Goal: Ask a question

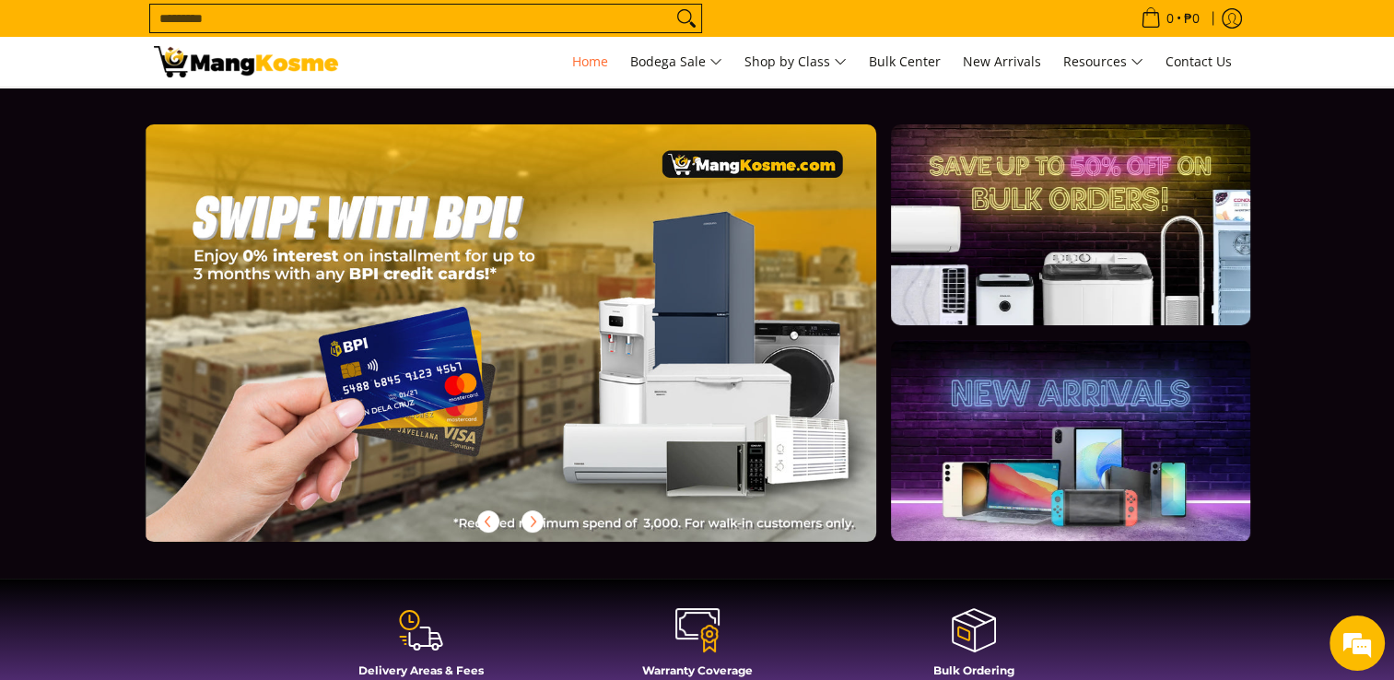
scroll to position [0, 2197]
click at [572, 55] on span "Home" at bounding box center [590, 62] width 36 height 18
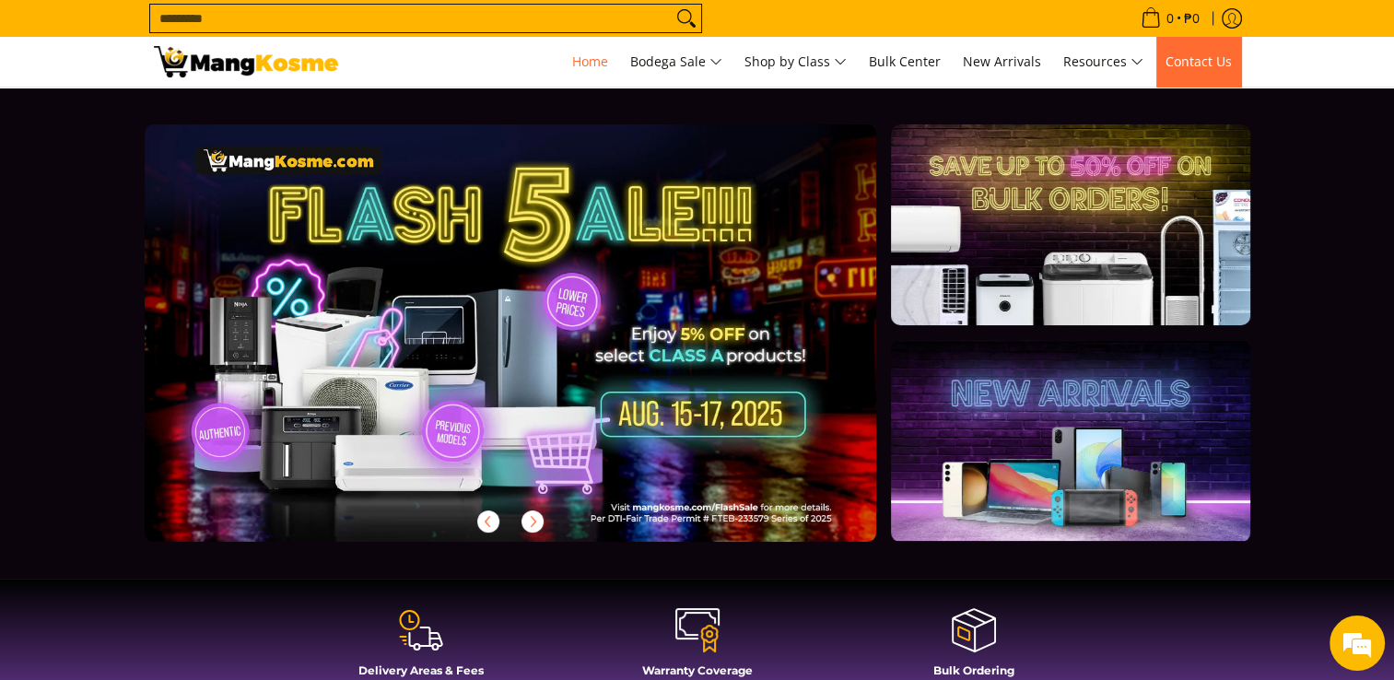
click at [1194, 53] on span "Contact Us" at bounding box center [1199, 62] width 66 height 18
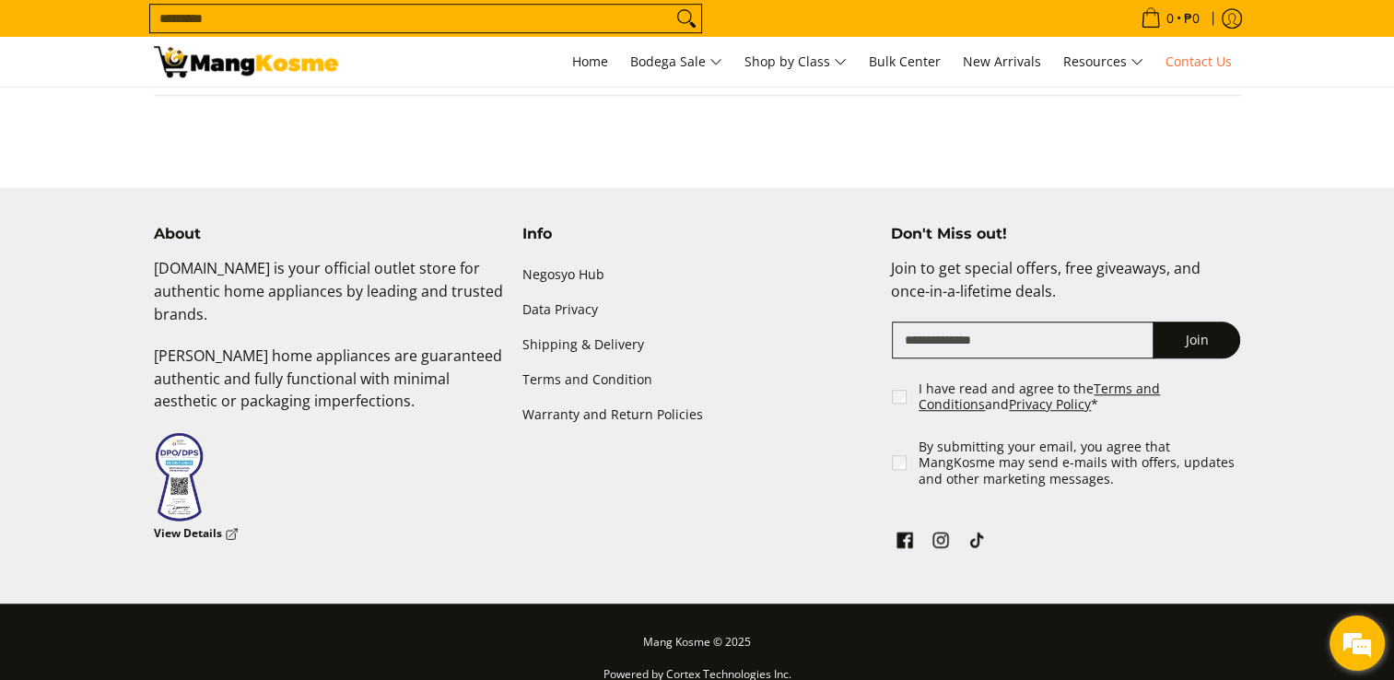
click at [1364, 637] on em at bounding box center [1358, 643] width 50 height 50
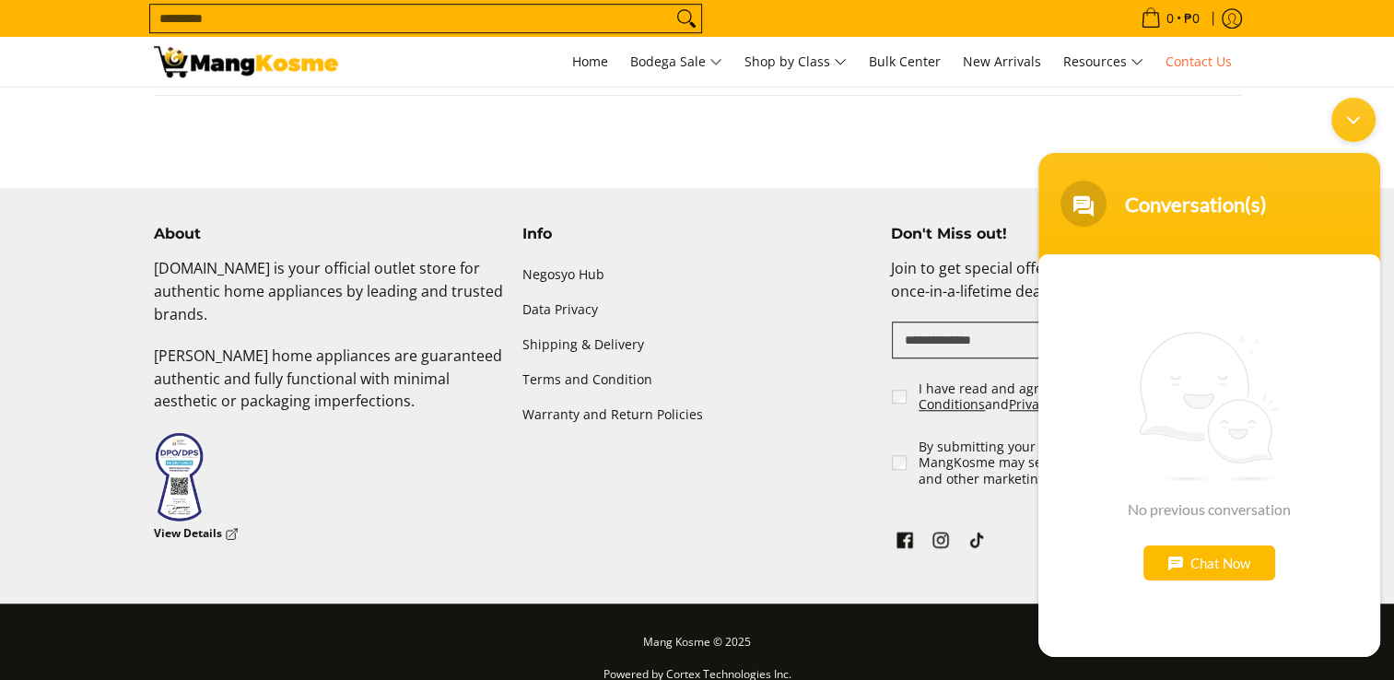
click at [1207, 562] on div "Chat Now" at bounding box center [1210, 562] width 132 height 35
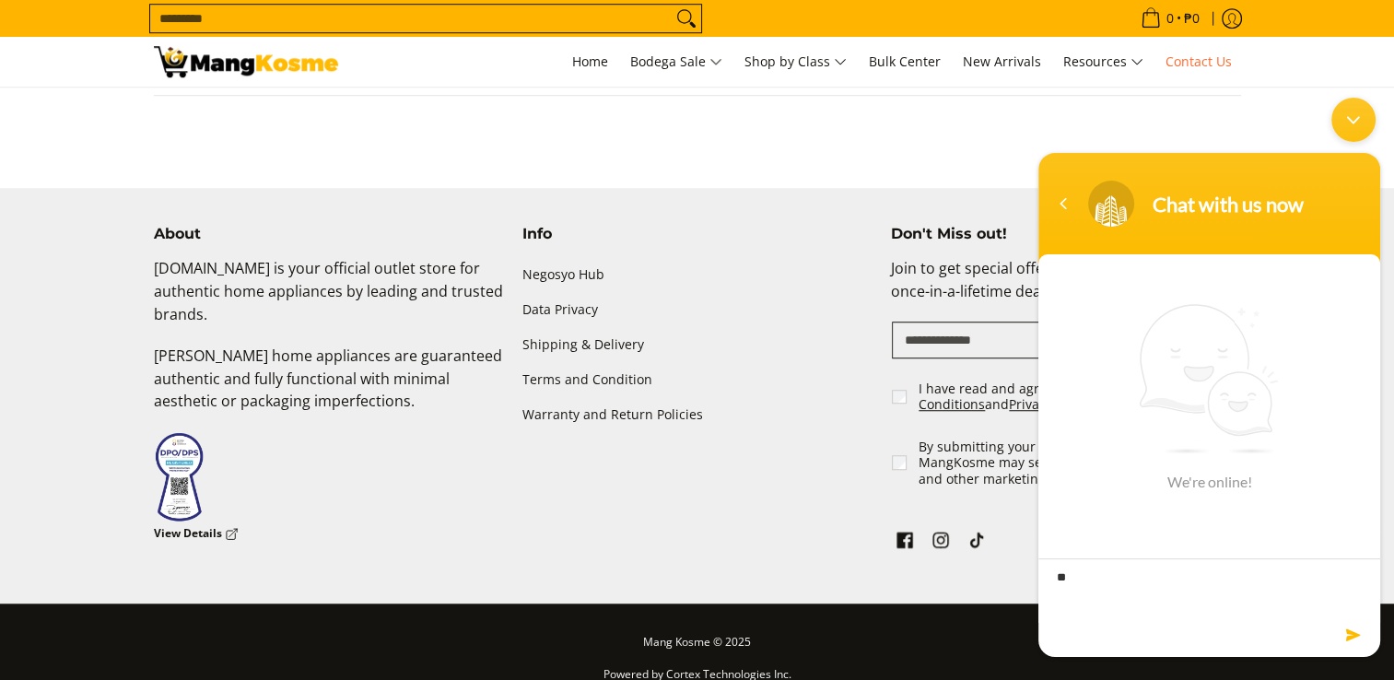
type textarea "***"
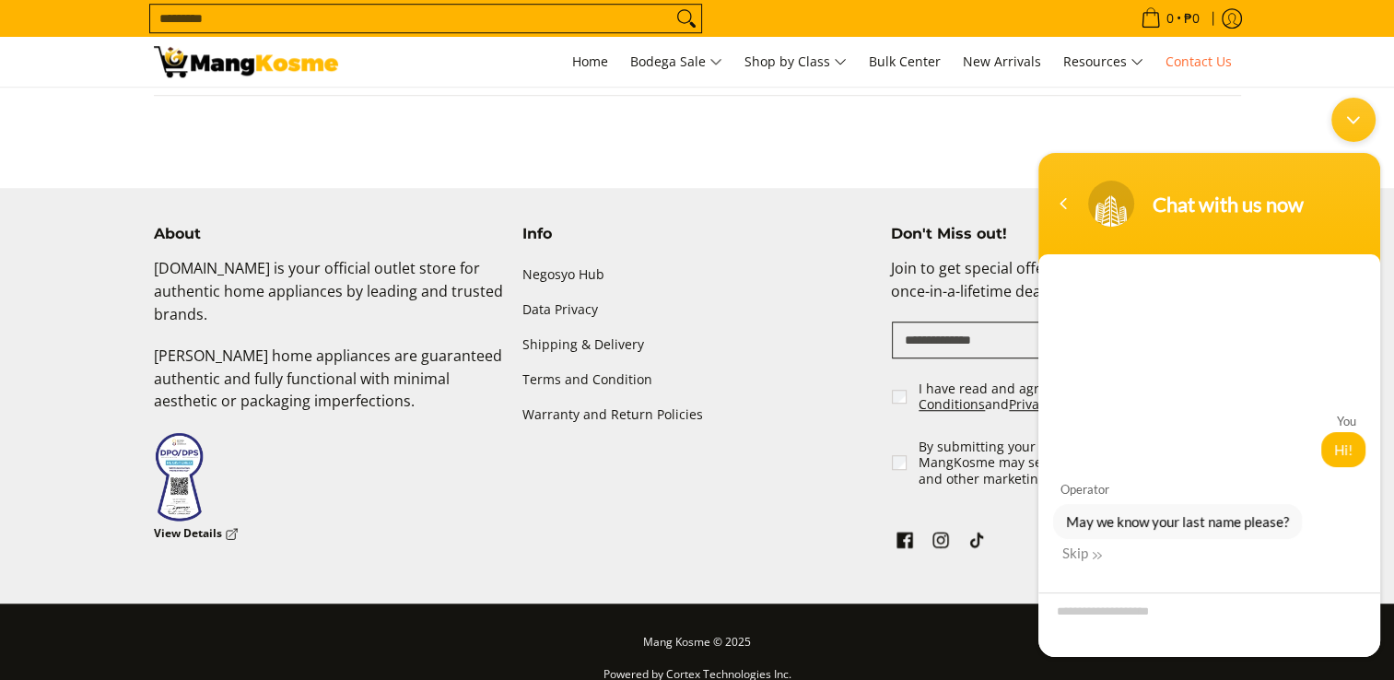
drag, startPoint x: 1088, startPoint y: 553, endPoint x: 1112, endPoint y: 594, distance: 46.6
click at [1088, 554] on div "Skip" at bounding box center [1083, 552] width 40 height 17
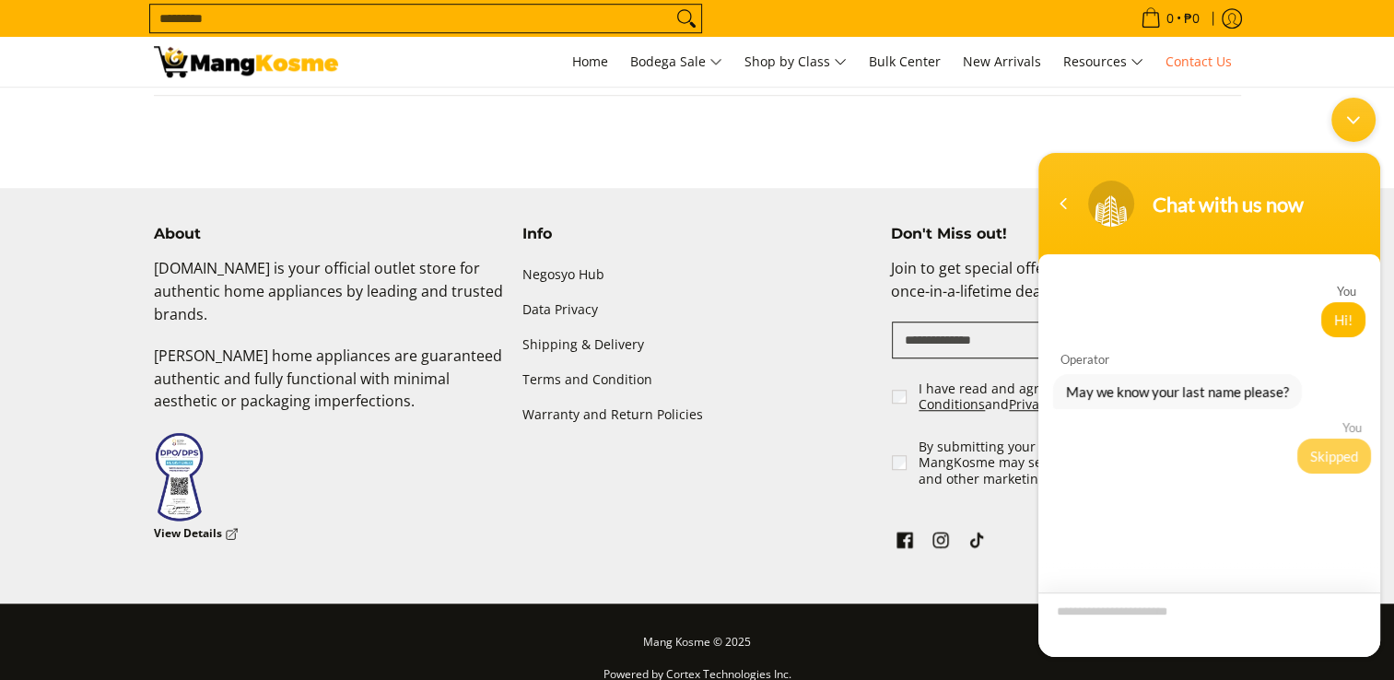
scroll to position [3, 0]
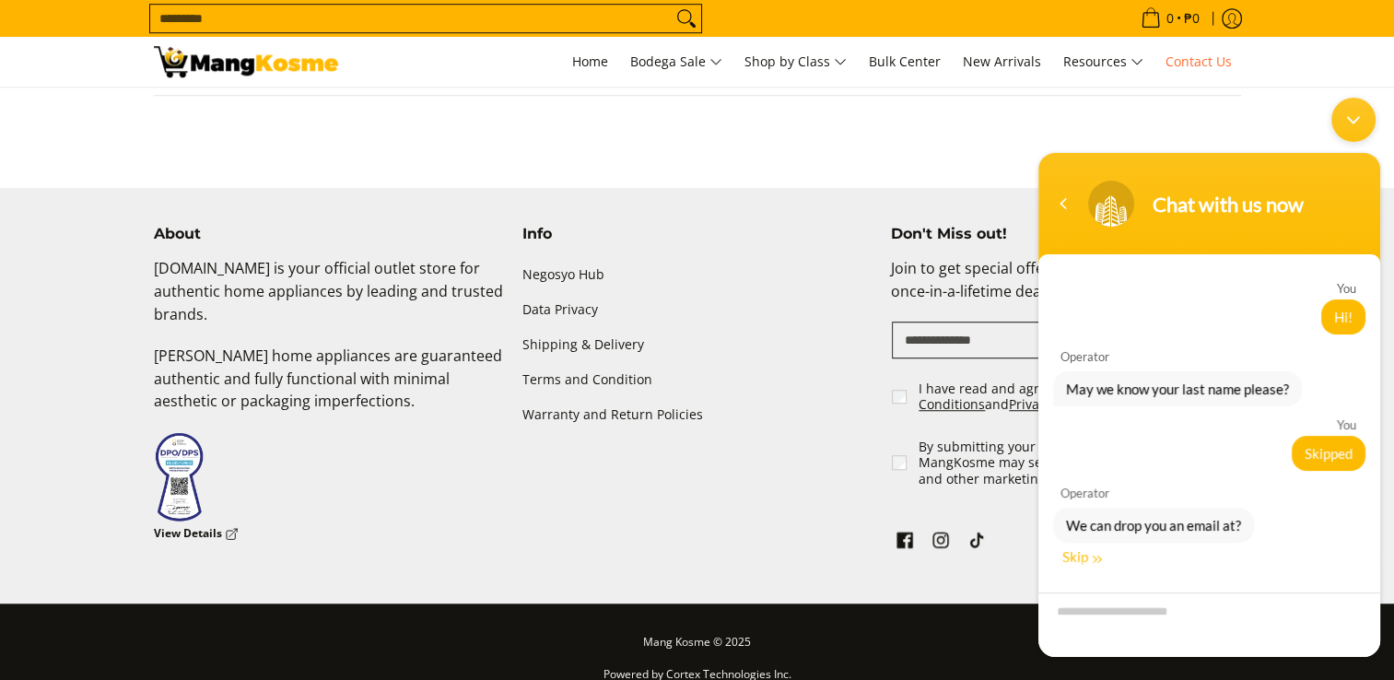
click at [1088, 554] on div "Skip" at bounding box center [1083, 555] width 40 height 17
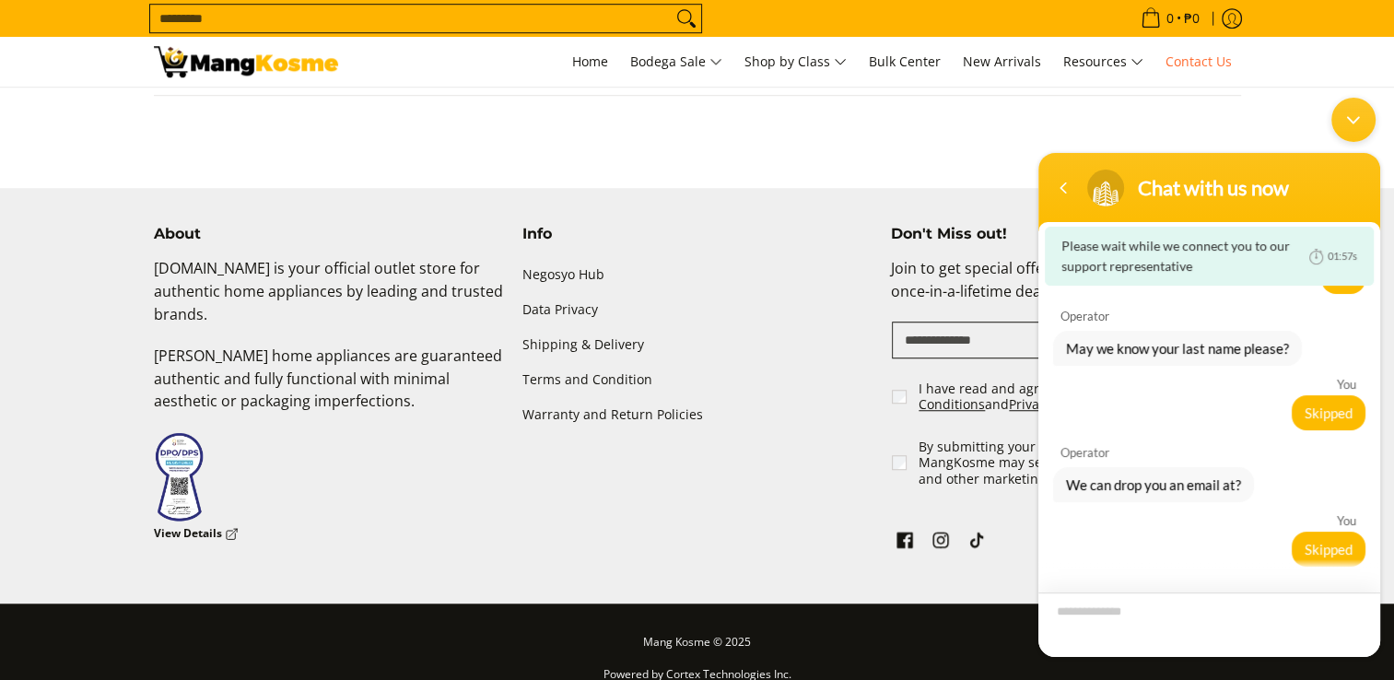
scroll to position [44, 0]
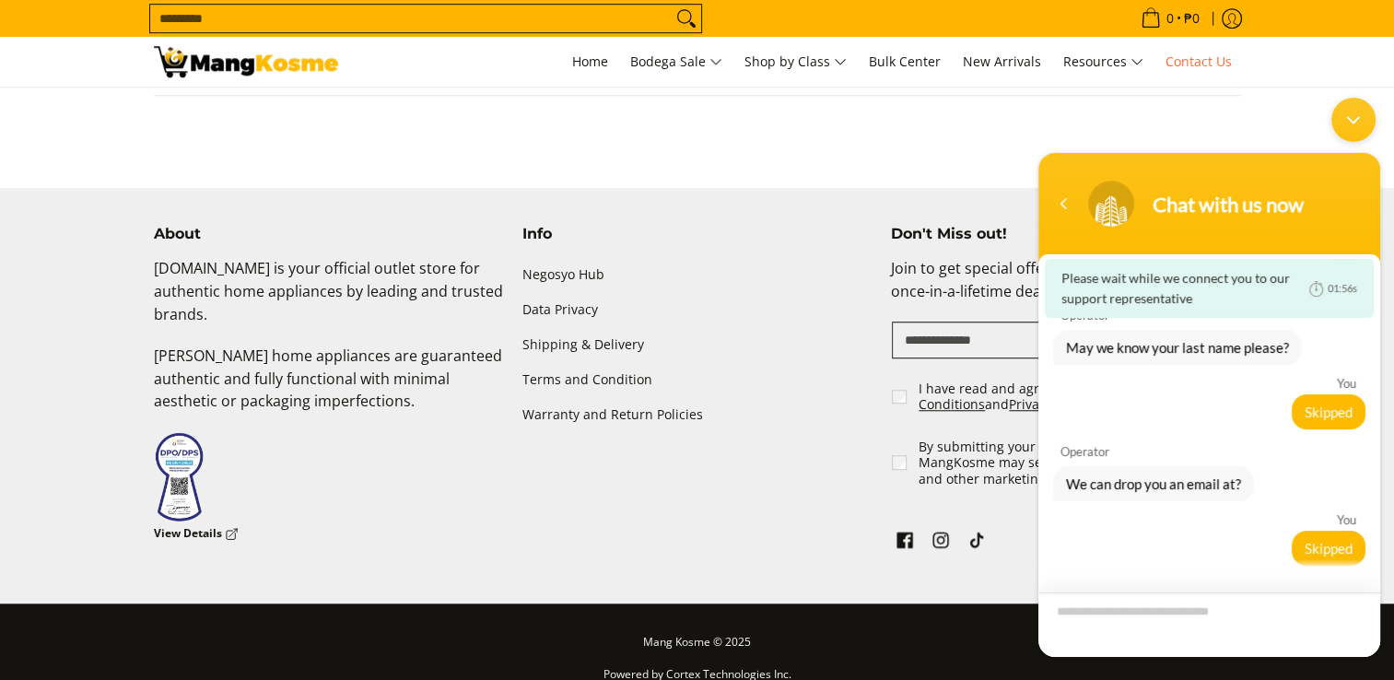
click at [1116, 619] on textarea "Type your message and hit 'Enter'" at bounding box center [1210, 624] width 342 height 65
type textarea "**********"
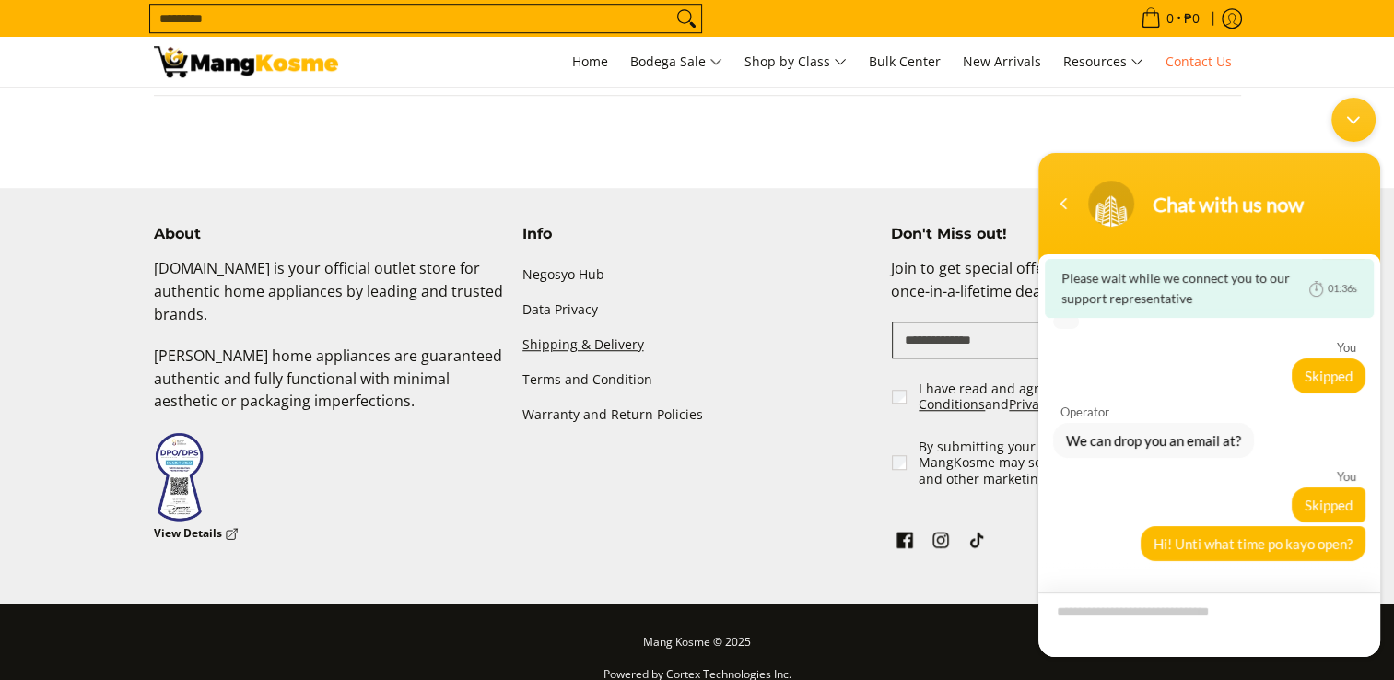
scroll to position [48, 0]
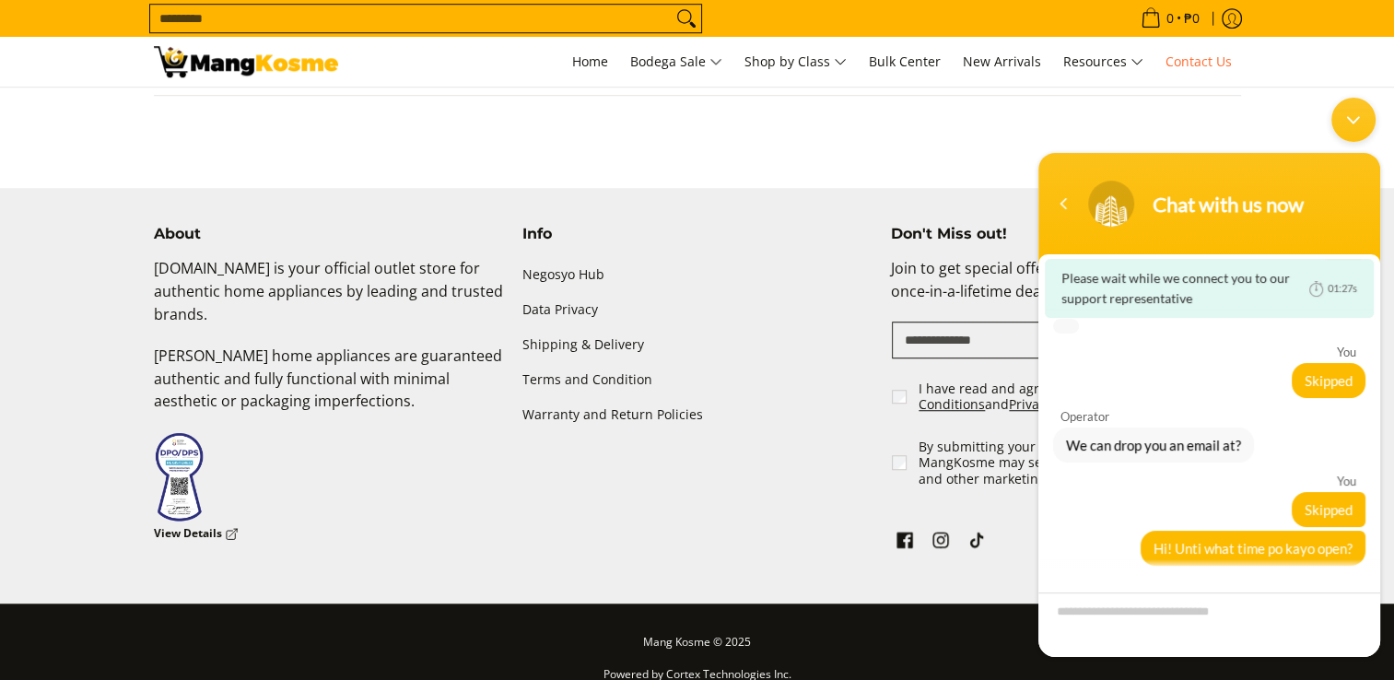
click at [1360, 123] on div "Minimize live chat window" at bounding box center [1354, 119] width 44 height 44
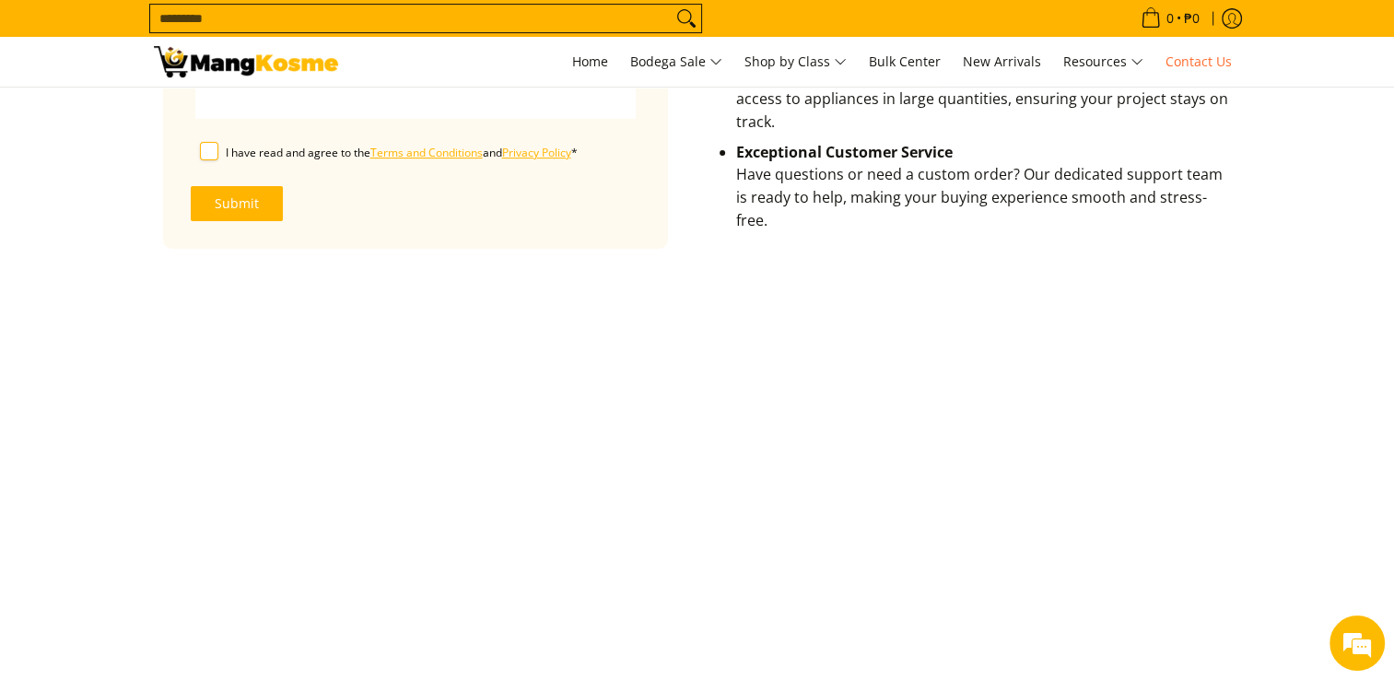
scroll to position [0, 0]
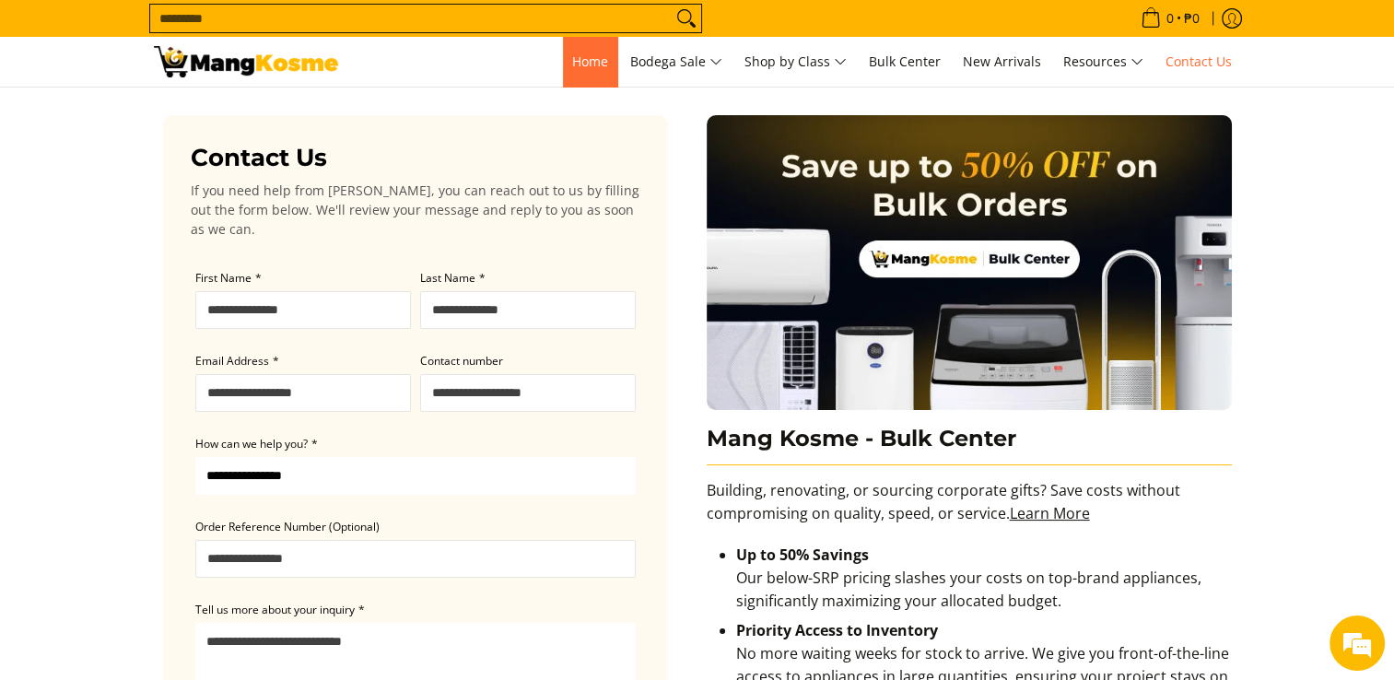
click at [577, 64] on span "Home" at bounding box center [590, 62] width 36 height 18
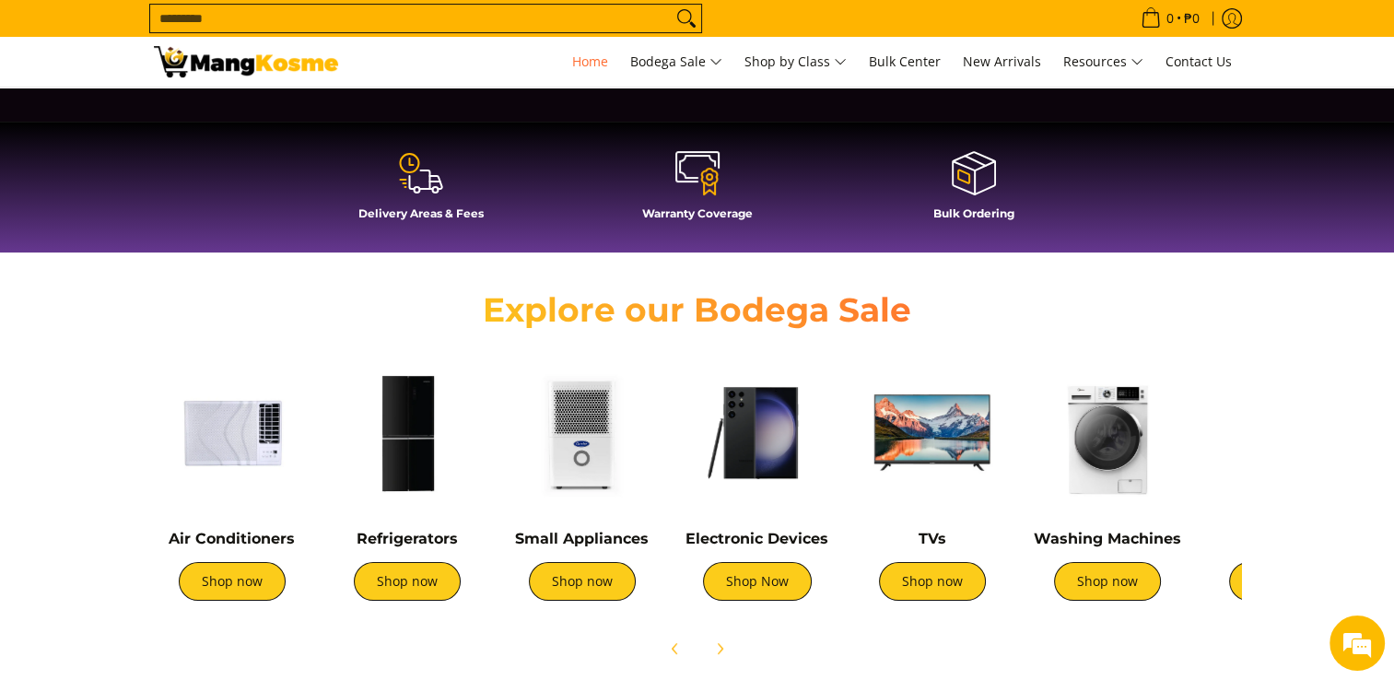
scroll to position [461, 0]
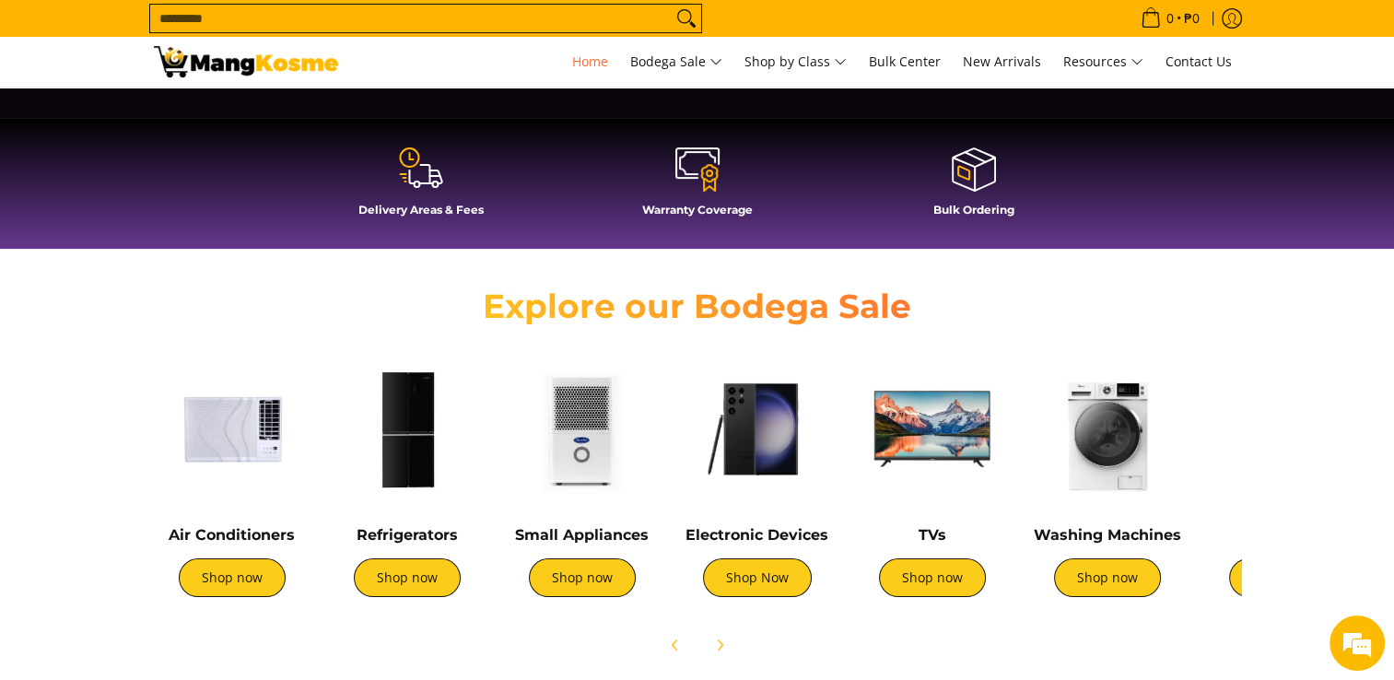
click at [414, 177] on icon at bounding box center [421, 168] width 44 height 44
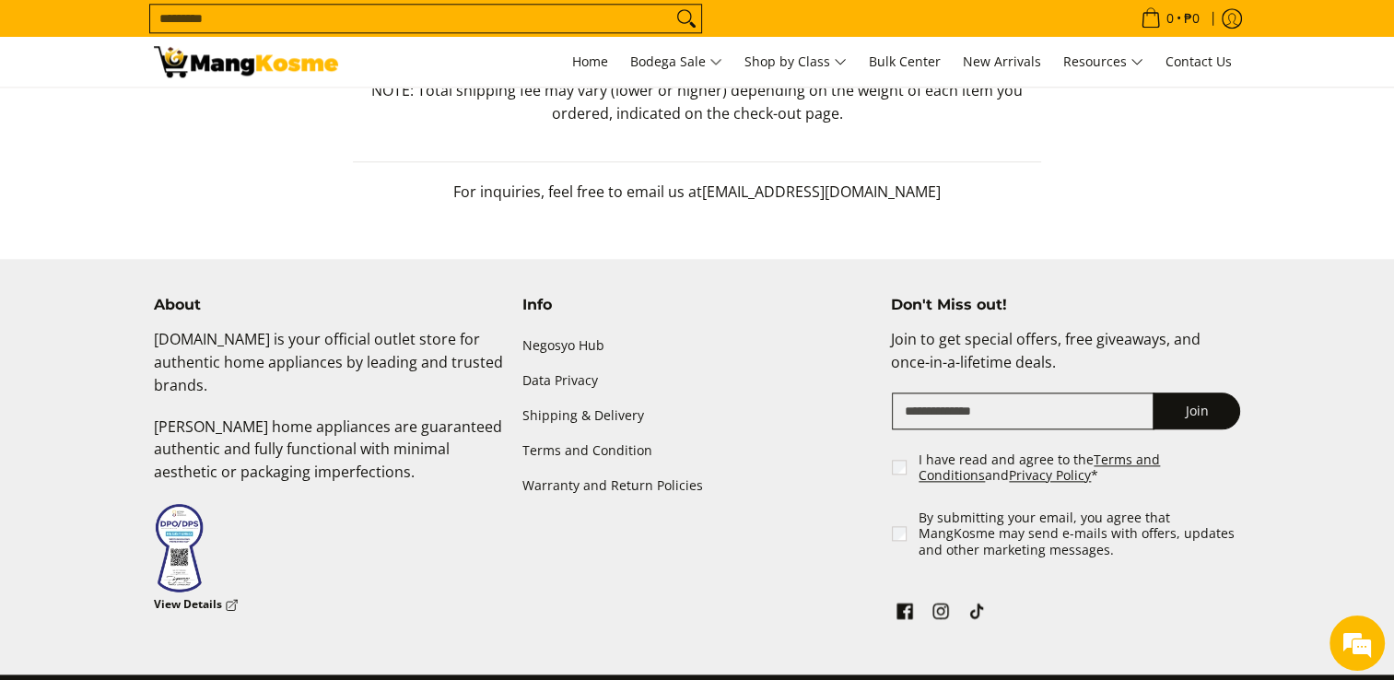
scroll to position [2068, 0]
click at [1356, 647] on em at bounding box center [1358, 643] width 50 height 50
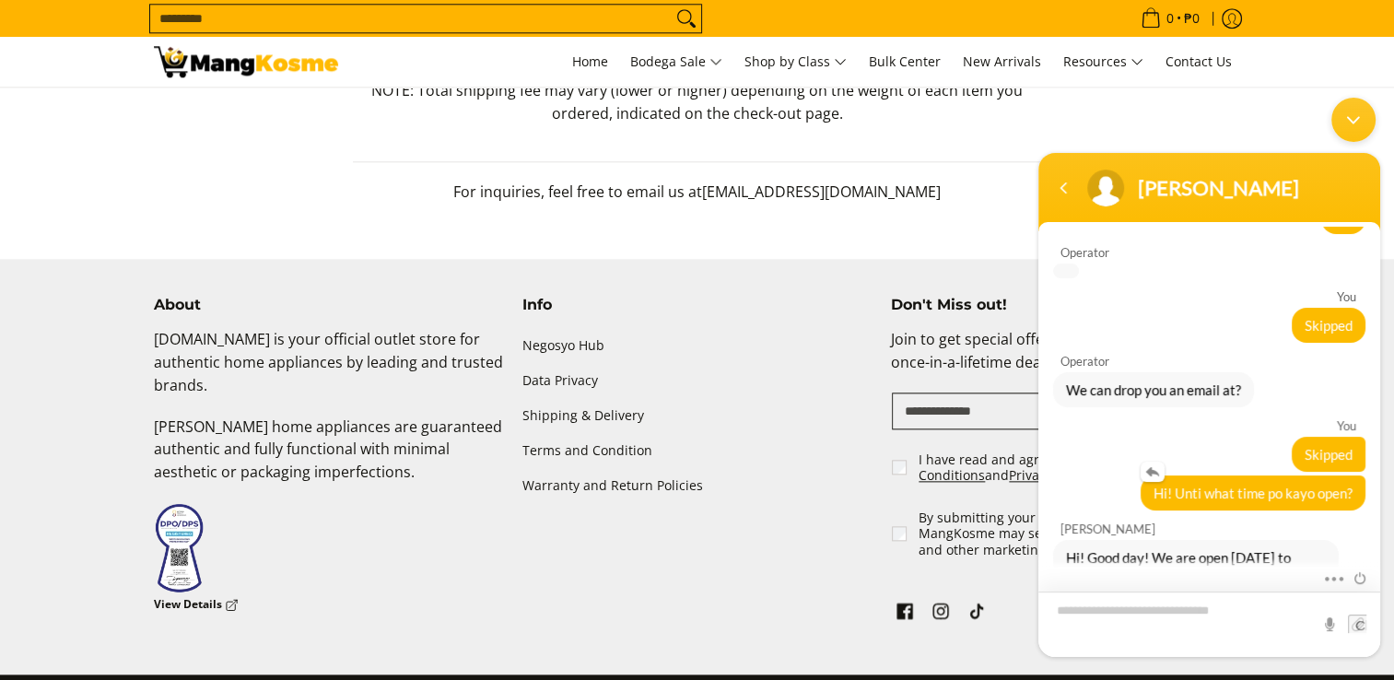
scroll to position [100, 0]
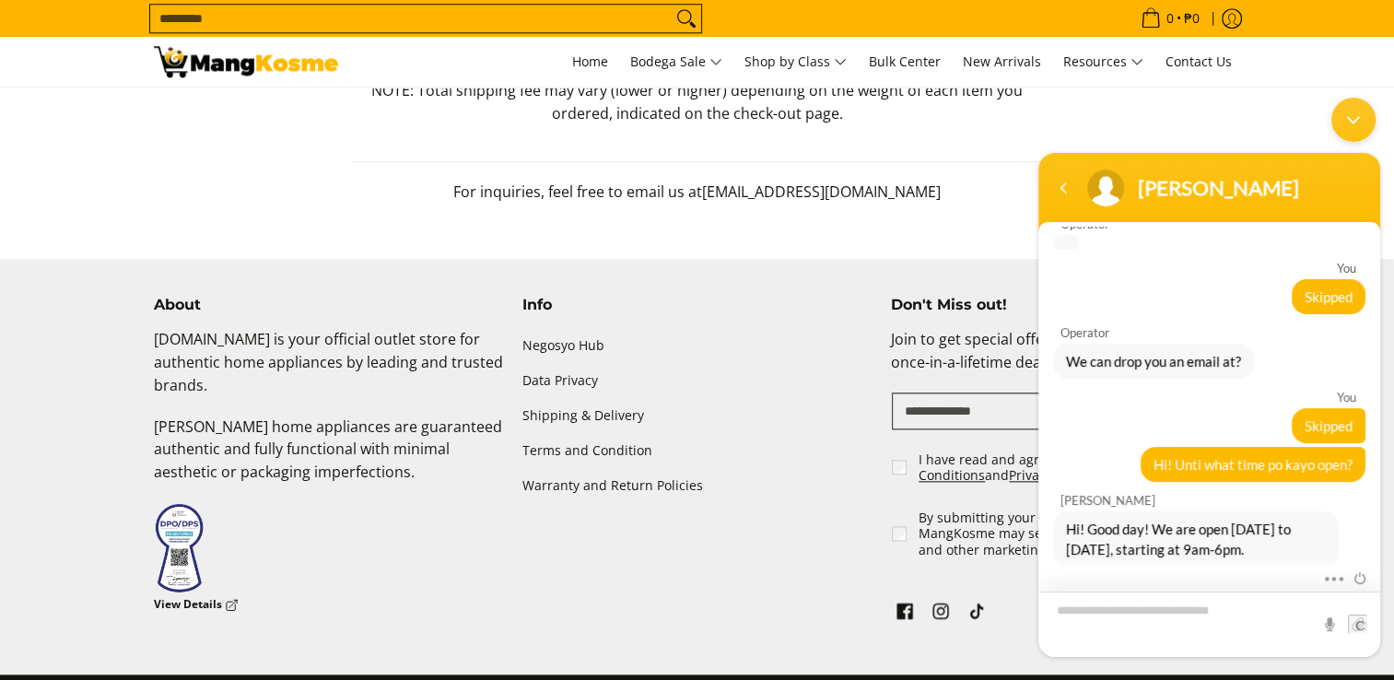
click at [1188, 609] on textarea "Type your message and hit 'Enter'" at bounding box center [1210, 623] width 342 height 65
type textarea "*******"
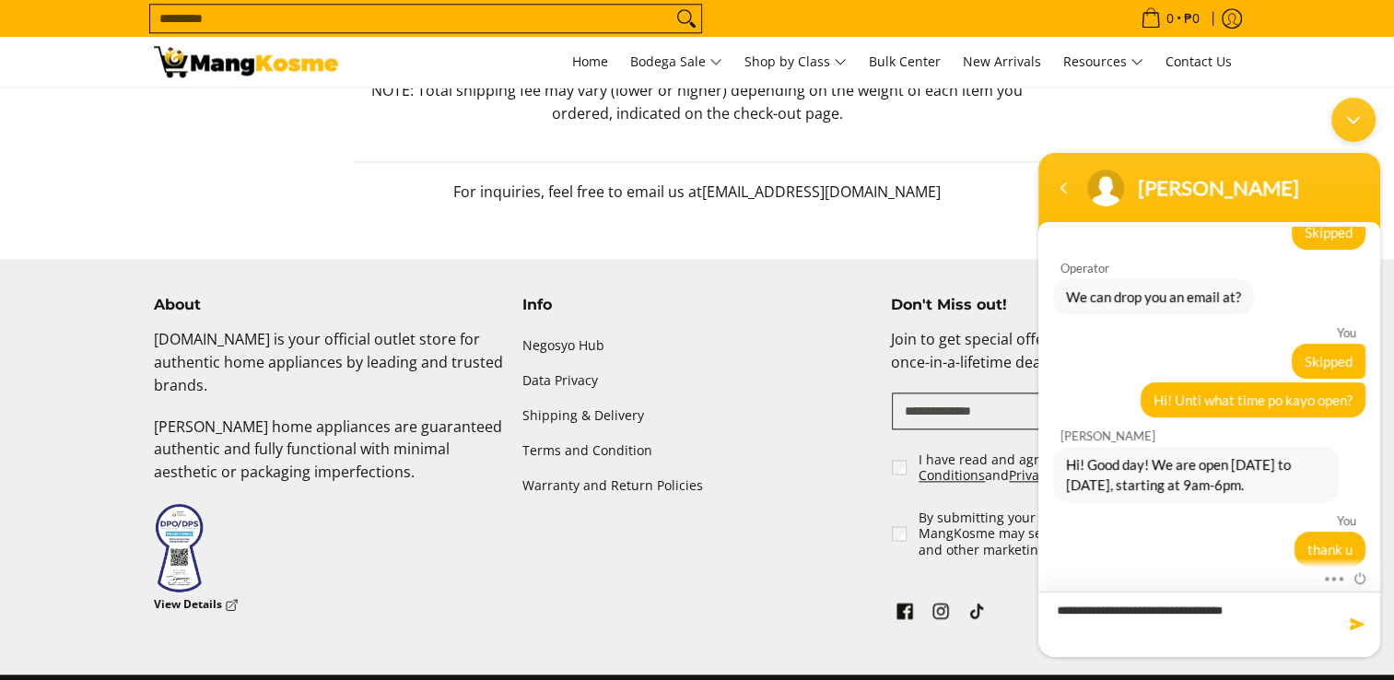
type textarea "**********"
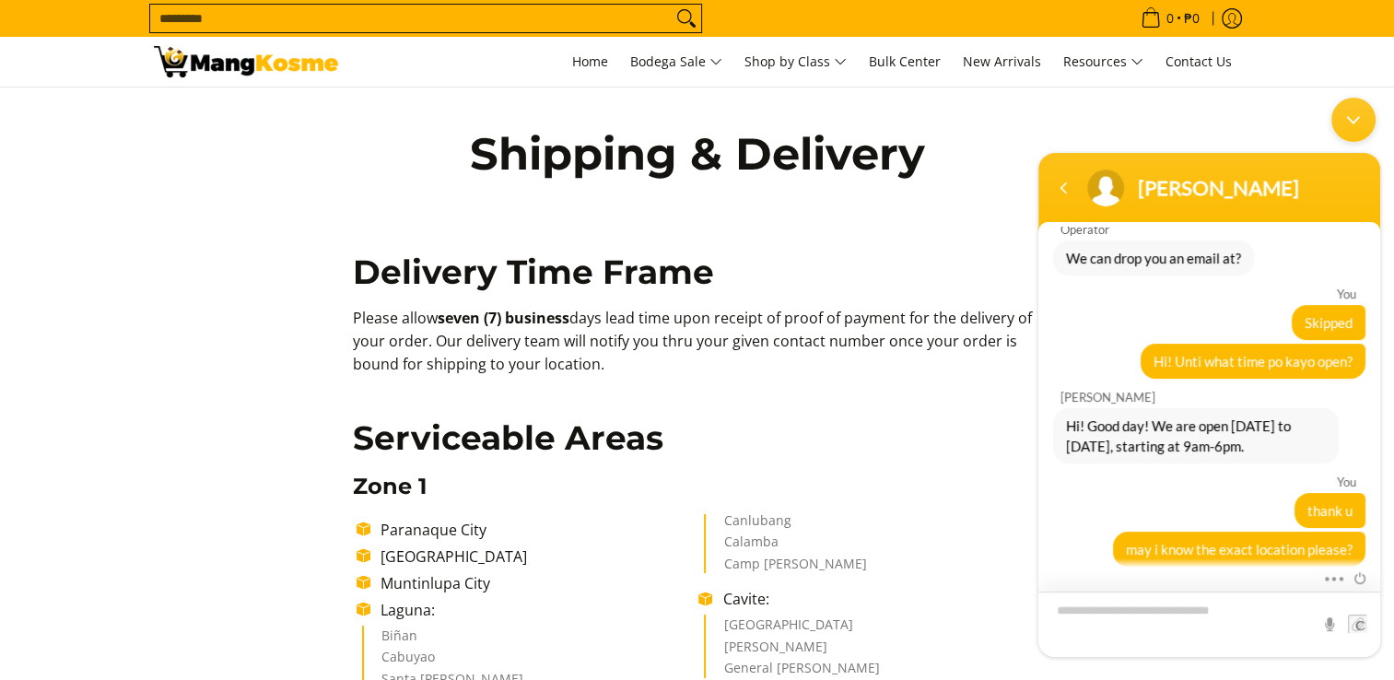
scroll to position [307, 0]
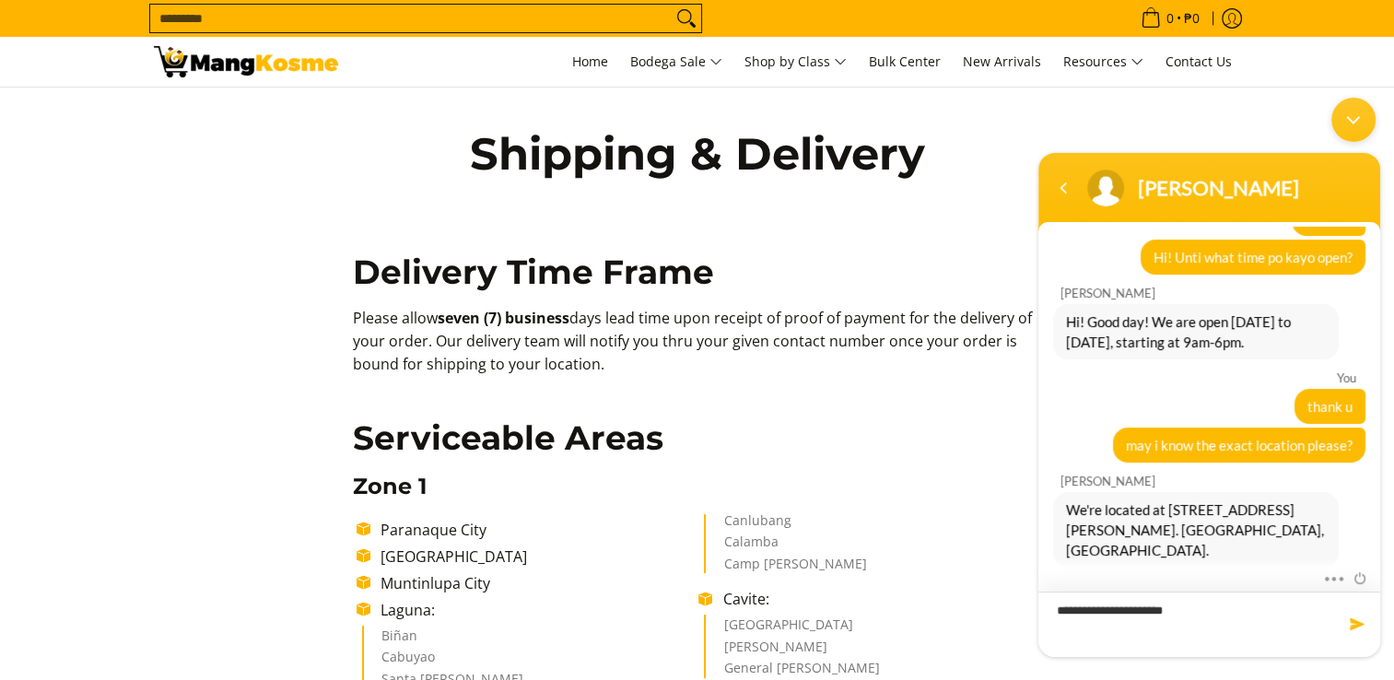
type textarea "**********"
